Goal: Find specific page/section: Find specific page/section

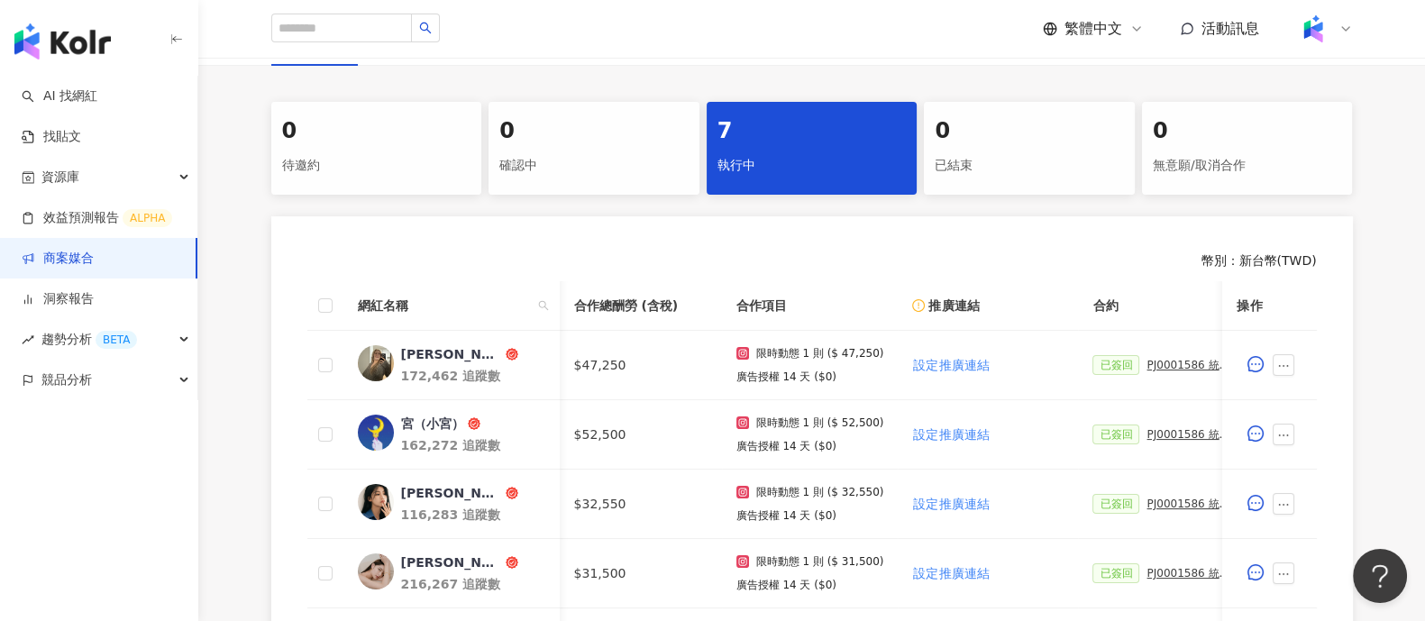
scroll to position [0, 594]
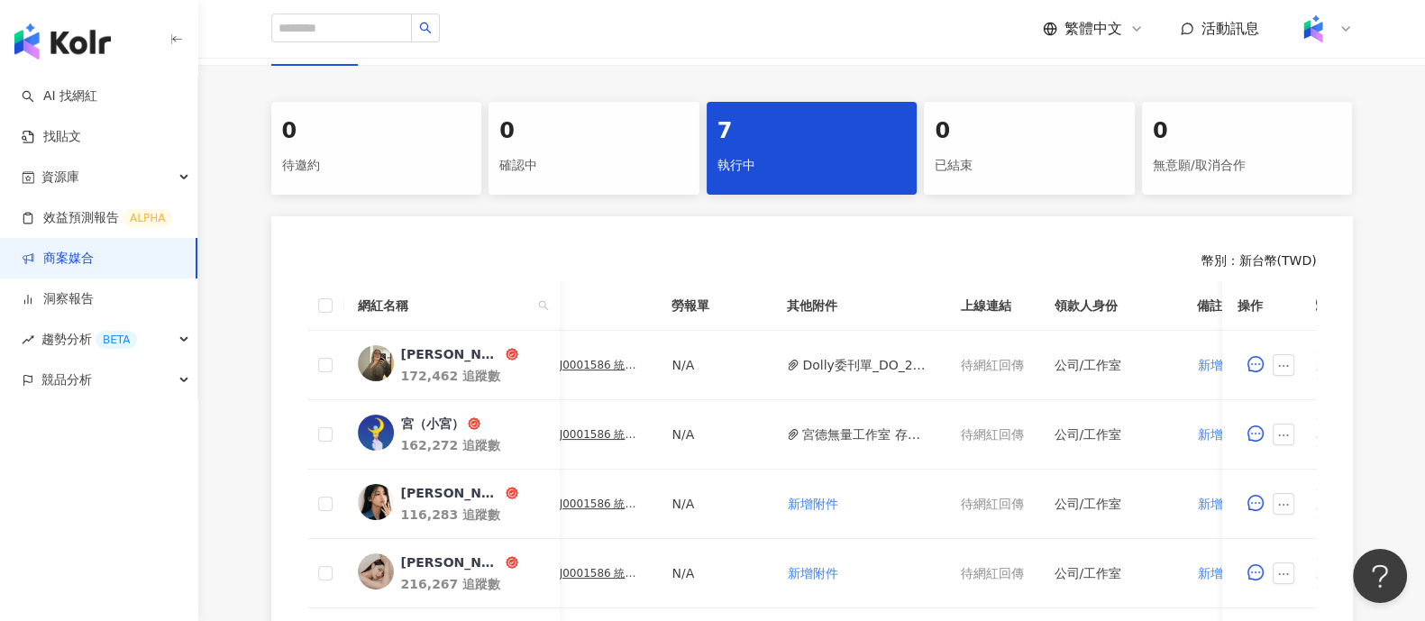
drag, startPoint x: 357, startPoint y: 232, endPoint x: 377, endPoint y: 223, distance: 21.8
click at [357, 232] on div "幣別 ： 新台幣 ( TWD ) 網紅名稱 合作總酬勞 (含稅) 合作項目 推廣連結 合約 勞報單 其他附件 上線連結 領款人身份 備註 付款狀態 操作 多莉…" at bounding box center [812, 556] width 1082 height 680
click at [94, 265] on link "商案媒合" at bounding box center [58, 259] width 72 height 18
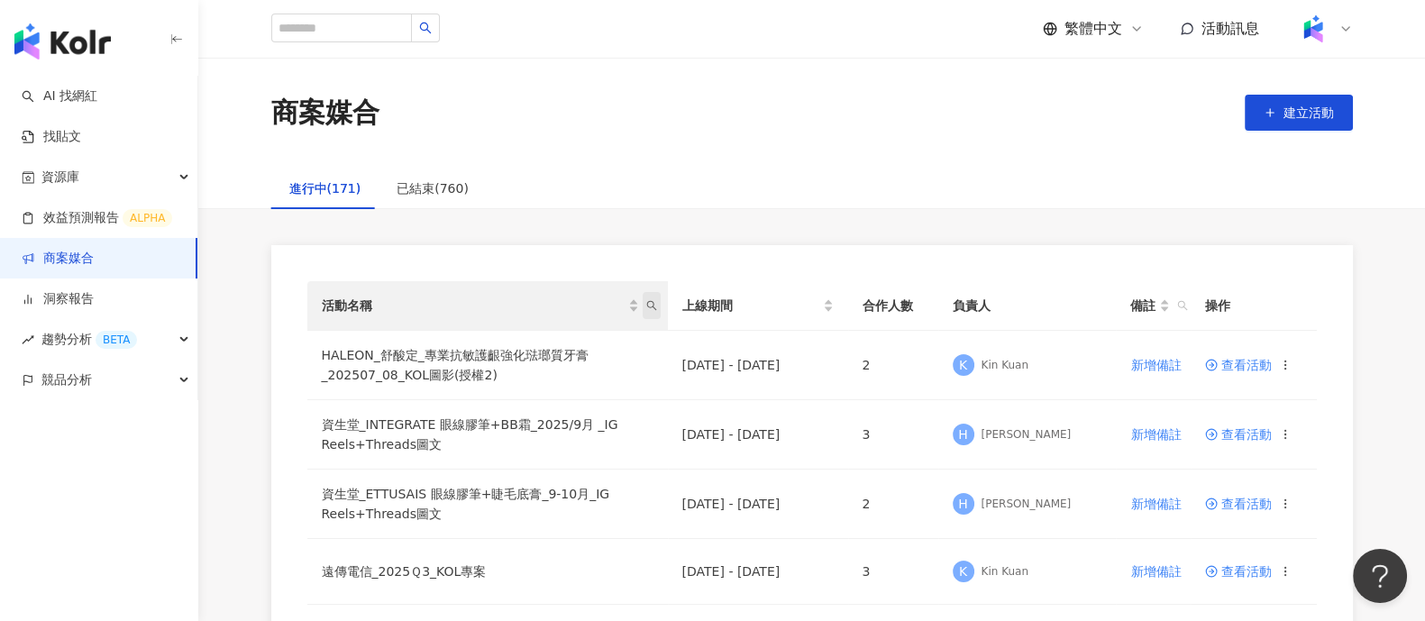
click at [653, 304] on icon "search" at bounding box center [651, 305] width 11 height 11
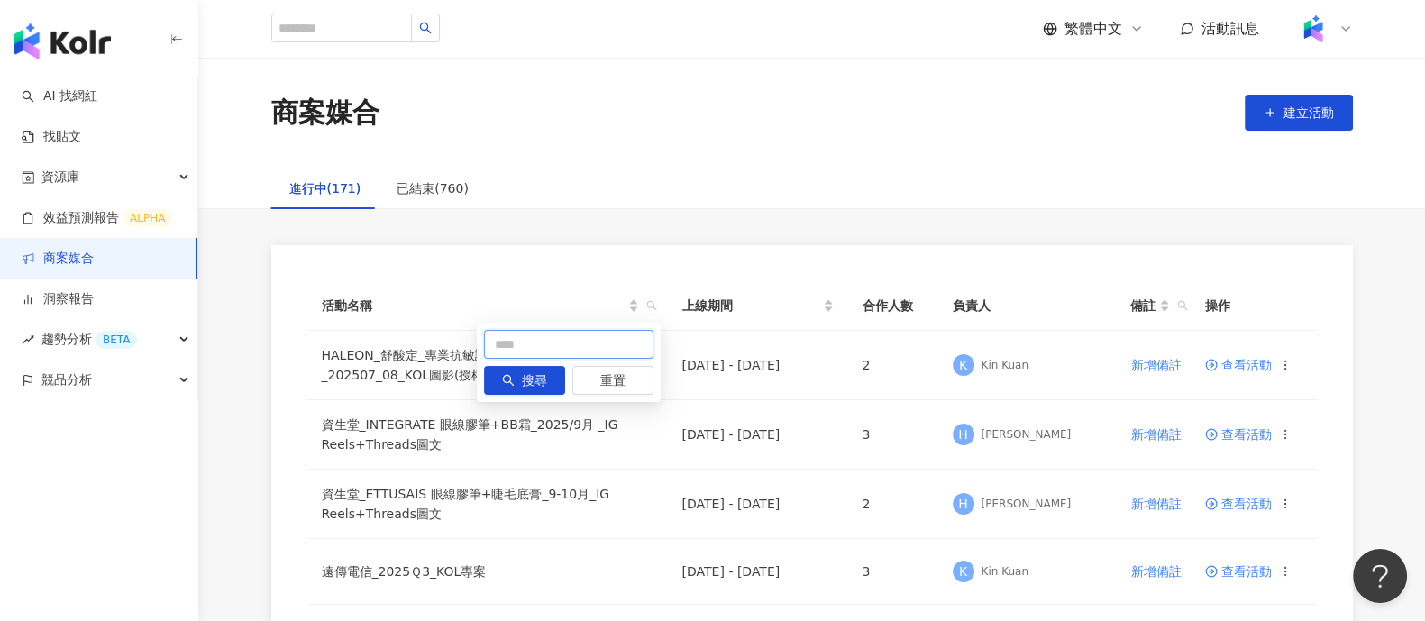
click at [567, 341] on input "text" at bounding box center [568, 344] width 169 height 29
type input "****"
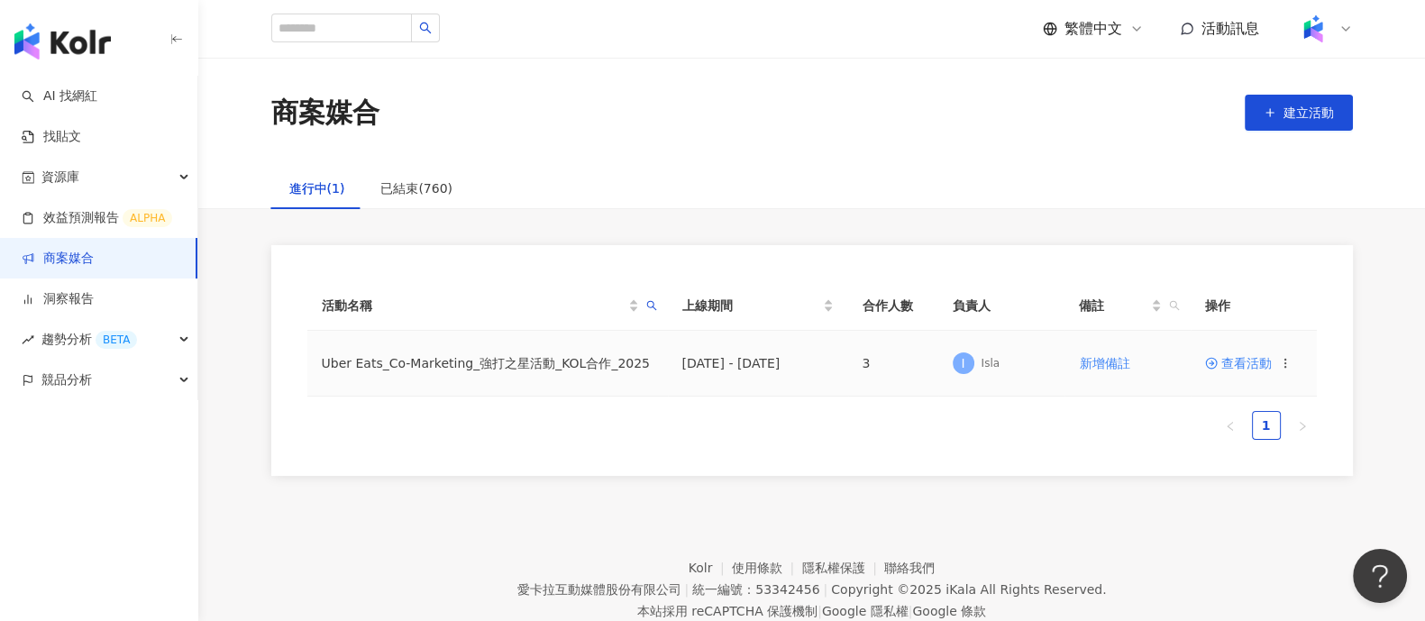
click at [1217, 360] on icon at bounding box center [1211, 363] width 13 height 13
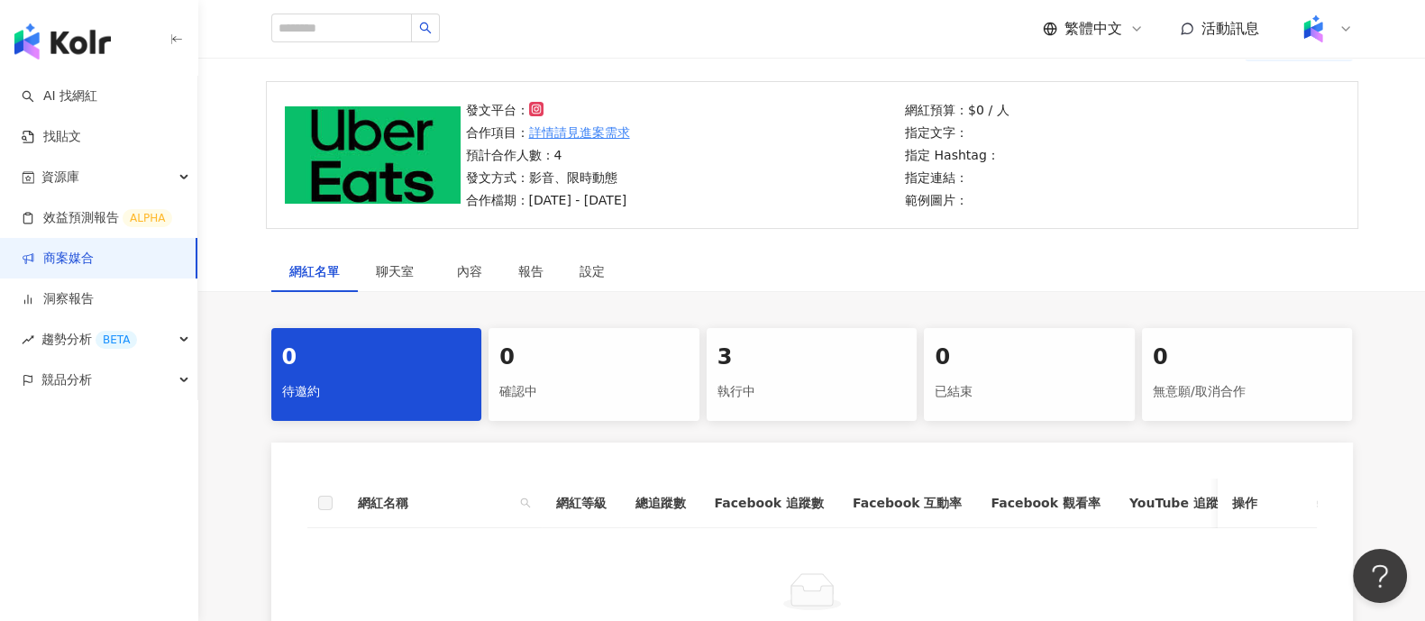
scroll to position [338, 0]
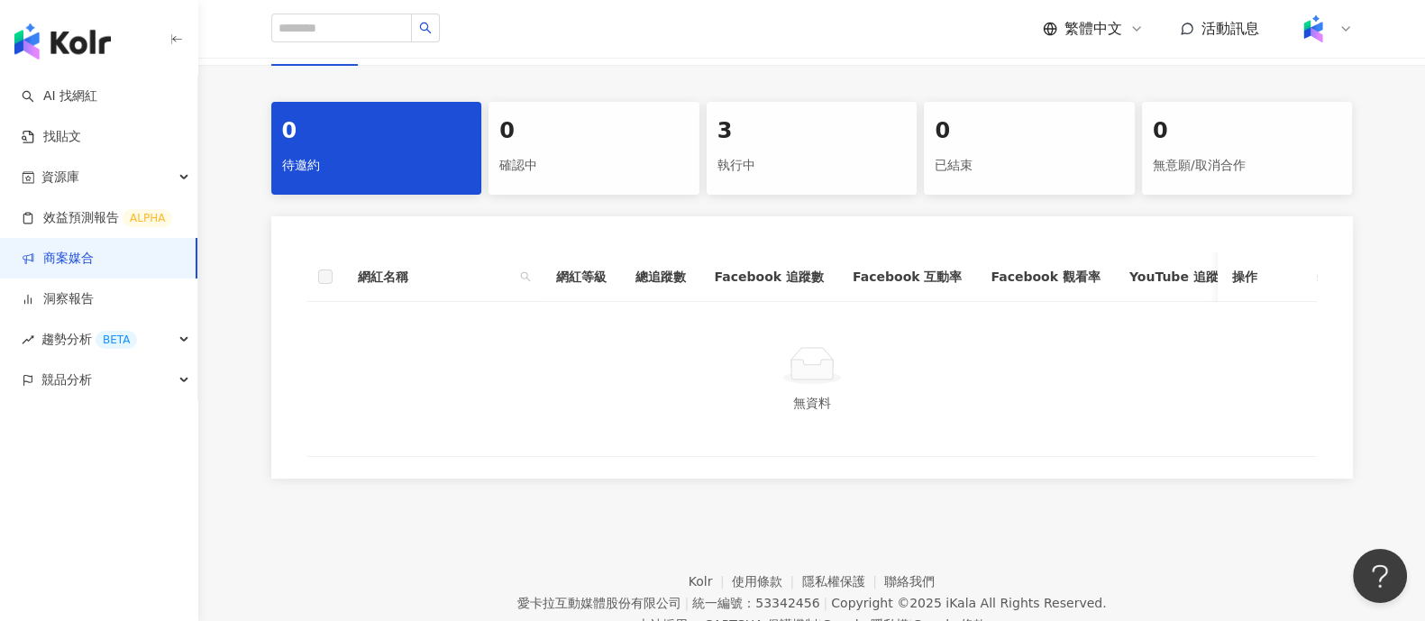
click at [847, 169] on div "執行中" at bounding box center [811, 166] width 189 height 31
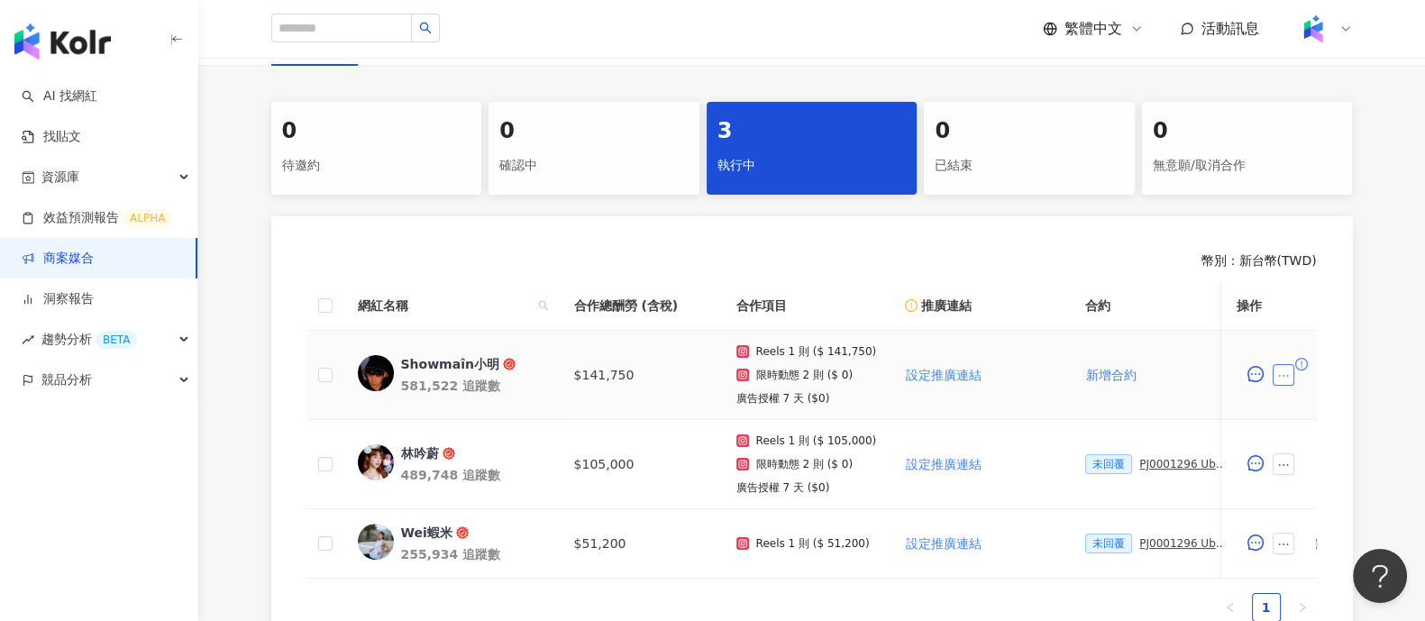
click at [1288, 375] on icon "ellipsis" at bounding box center [1284, 376] width 10 height 2
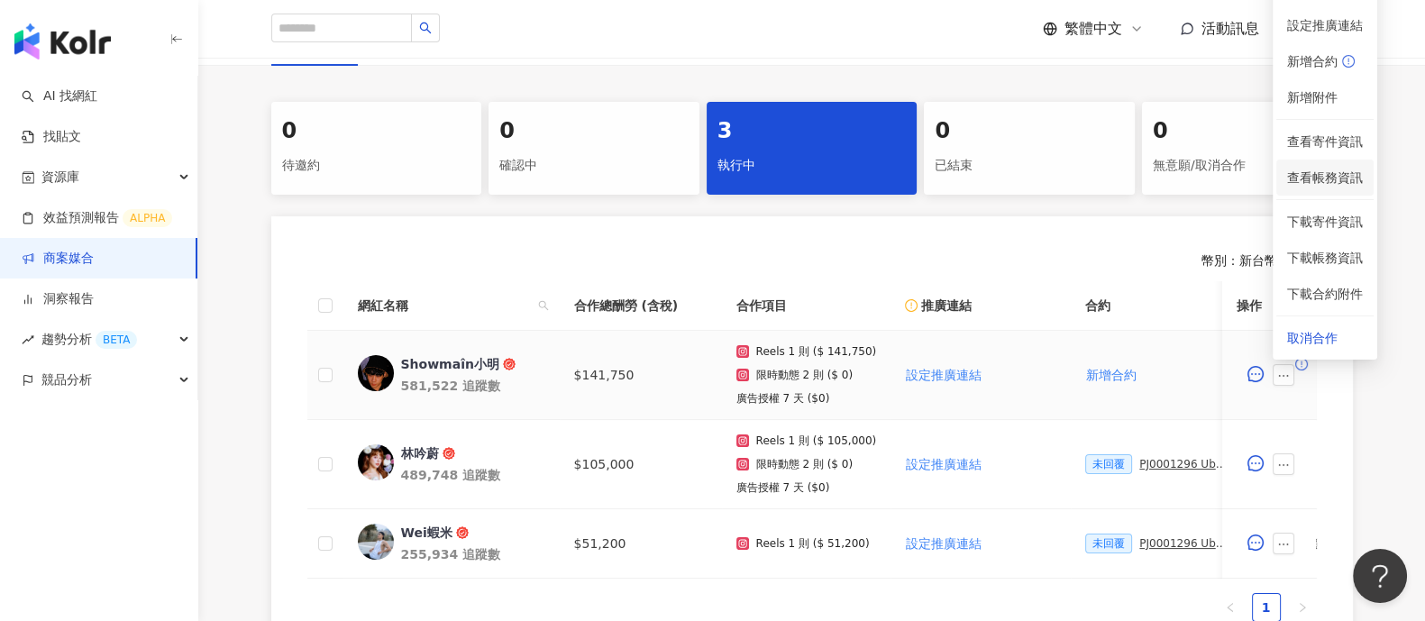
click at [1341, 178] on span "查看帳務資訊" at bounding box center [1325, 178] width 76 height 20
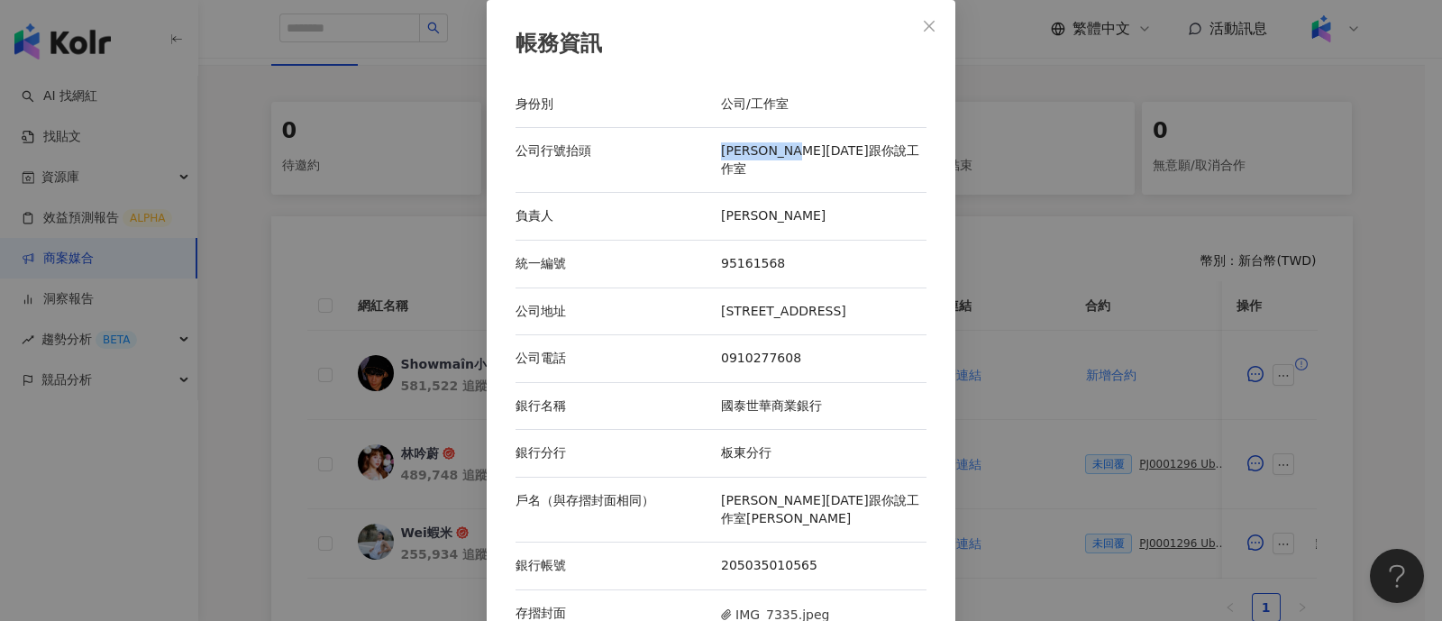
drag, startPoint x: 710, startPoint y: 155, endPoint x: 865, endPoint y: 161, distance: 155.2
click at [865, 161] on div "公司行號抬頭 [PERSON_NAME][DATE]跟你說工作室" at bounding box center [721, 160] width 411 height 65
copy div "公司行號抬頭 [PERSON_NAME][DATE]跟你說工作室"
click at [190, 191] on div "帳務資訊 身份別 公司/工作室 公司行號抬頭 [PERSON_NAME][DATE]跟你說工作室 負責人 [PERSON_NAME]編號 95161568 公…" at bounding box center [721, 310] width 1442 height 621
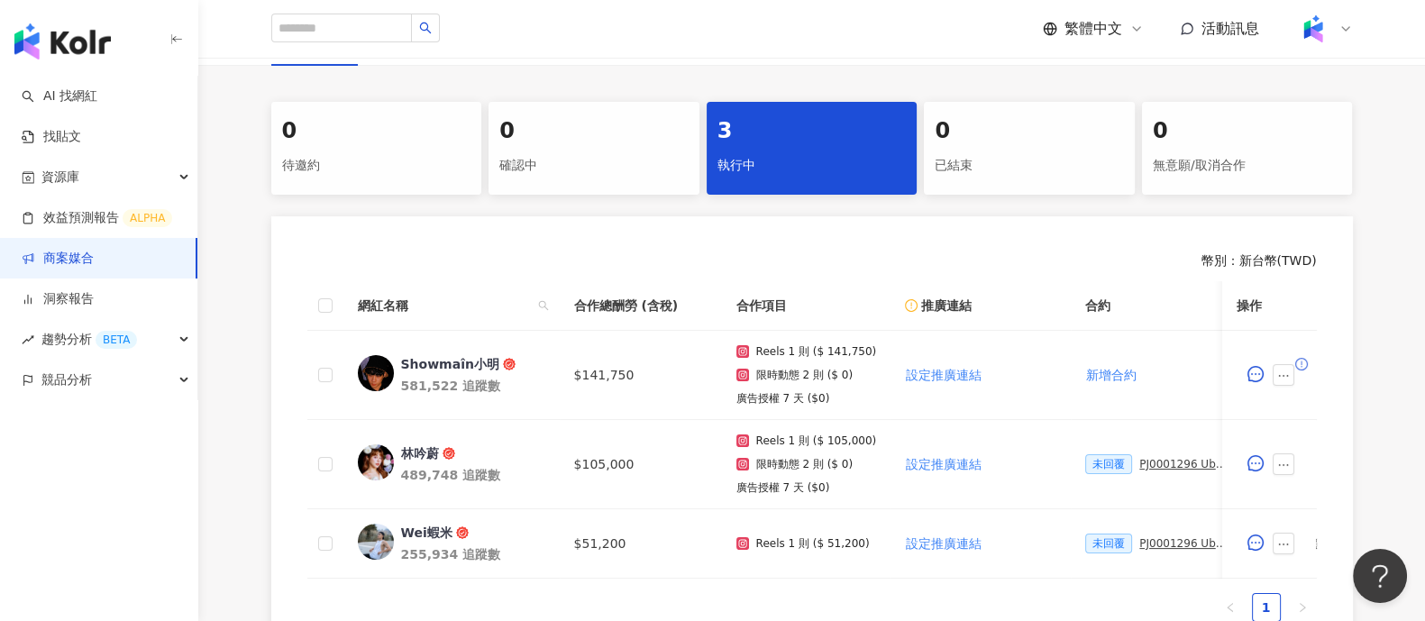
click at [111, 47] on div "button" at bounding box center [99, 38] width 198 height 76
click at [329, 23] on input "search" at bounding box center [341, 28] width 141 height 29
paste input "***"
type input "***"
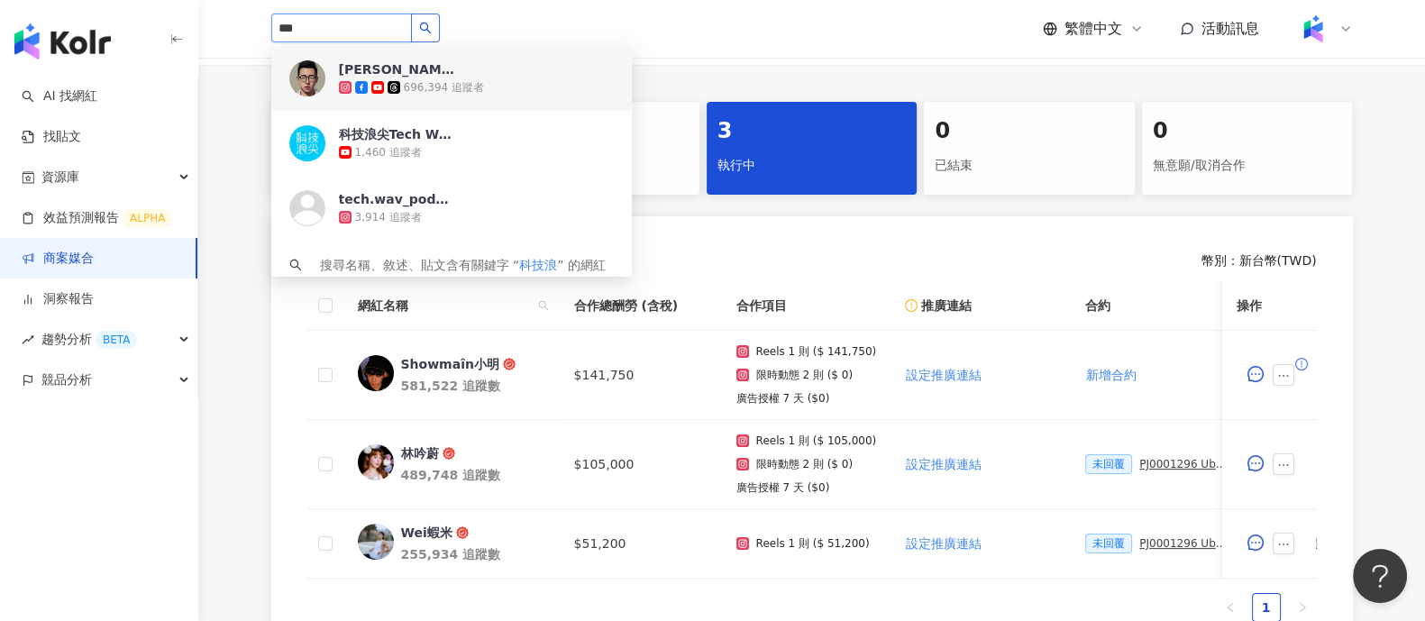
click at [432, 26] on icon "search" at bounding box center [425, 28] width 13 height 13
